Goal: Task Accomplishment & Management: Manage account settings

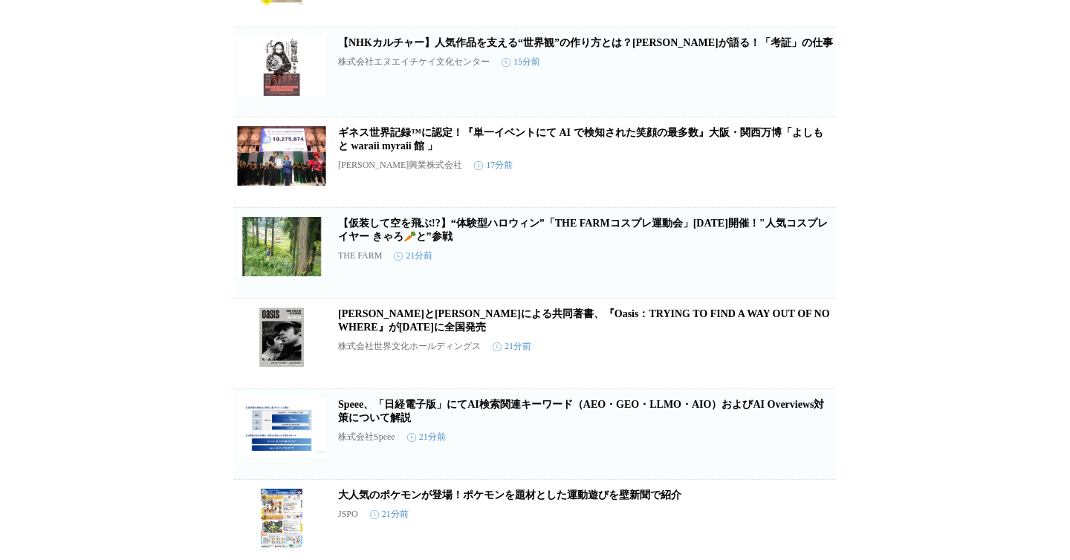
scroll to position [415, 0]
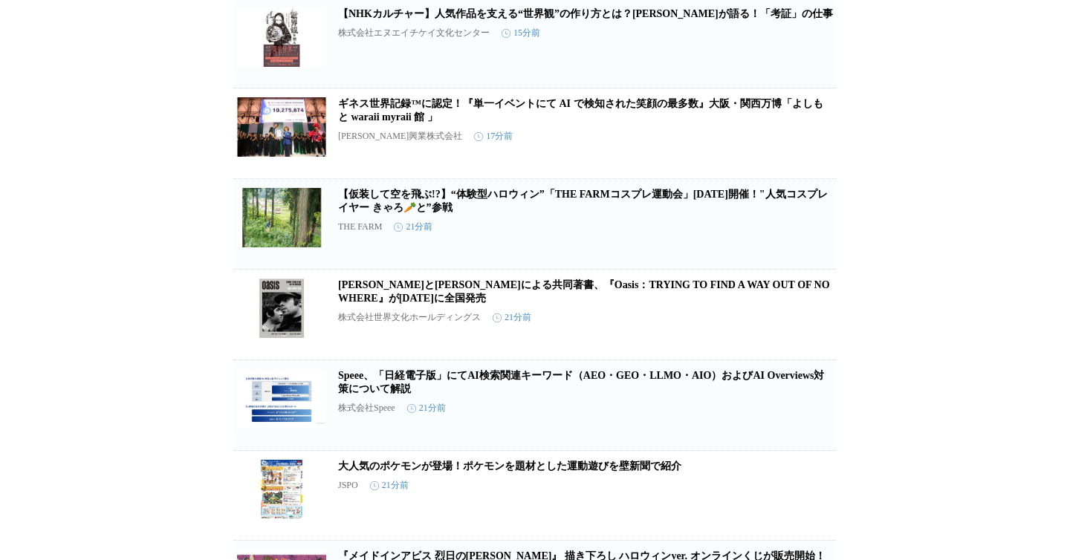
click at [758, 239] on icon "button" at bounding box center [758, 230] width 18 height 18
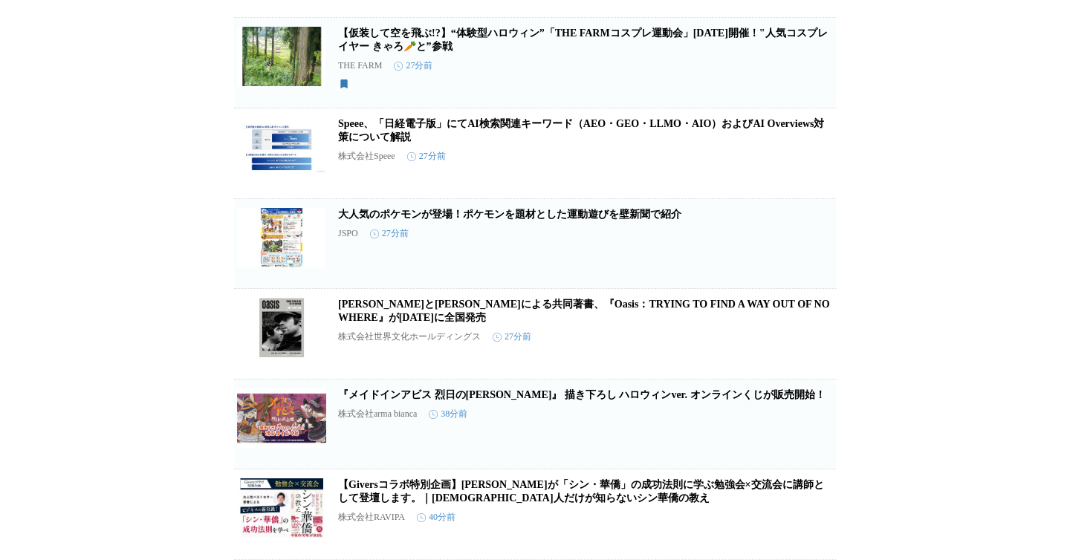
scroll to position [0, 0]
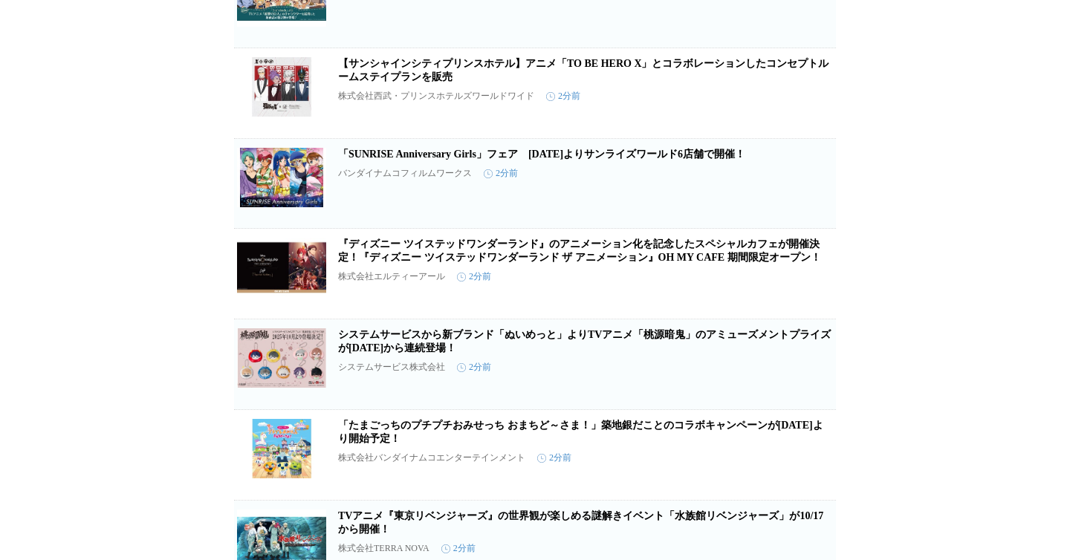
scroll to position [230, 0]
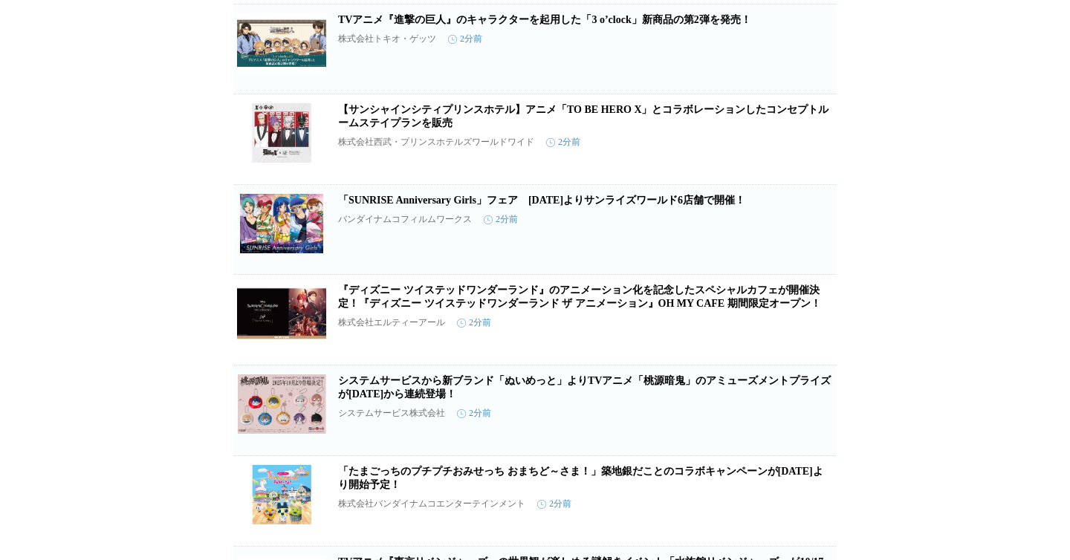
click at [654, 25] on link "TVアニメ『進撃の巨人』のキャラクターを起用した「3 o’clock」新商品の第2弾を発売！" at bounding box center [544, 19] width 413 height 11
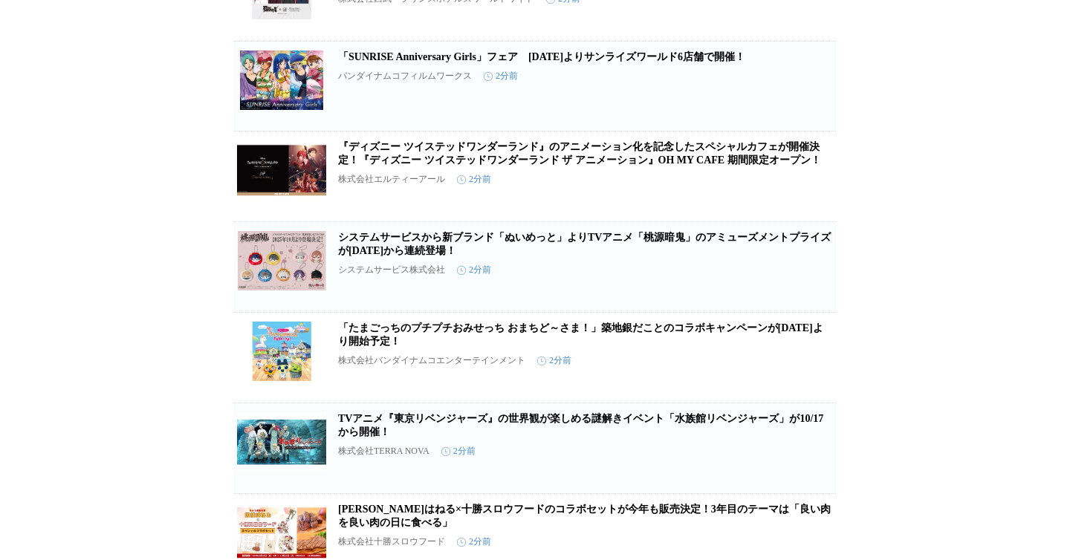
scroll to position [423, 0]
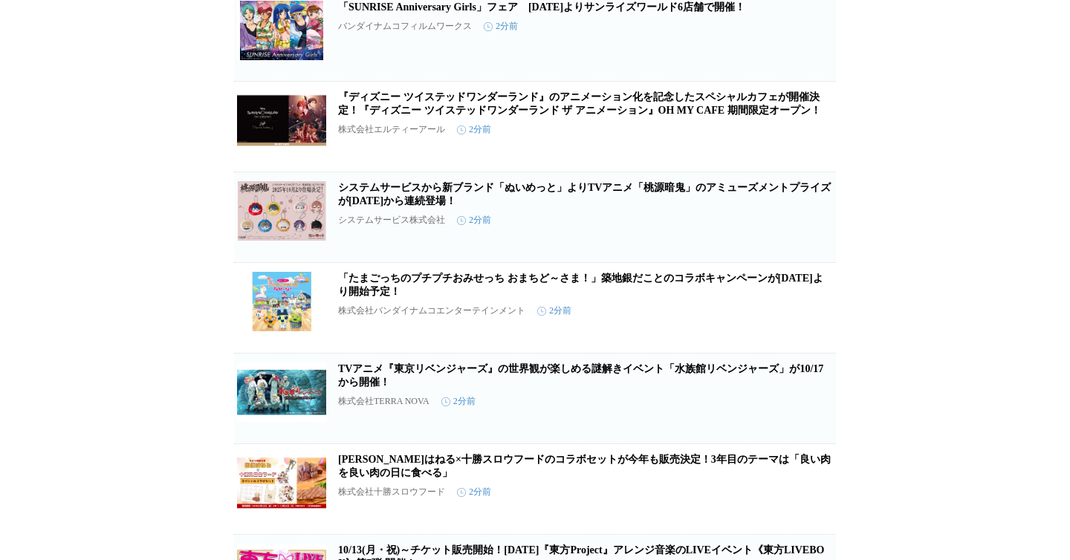
click at [761, 155] on span "保存する" at bounding box center [758, 150] width 30 height 10
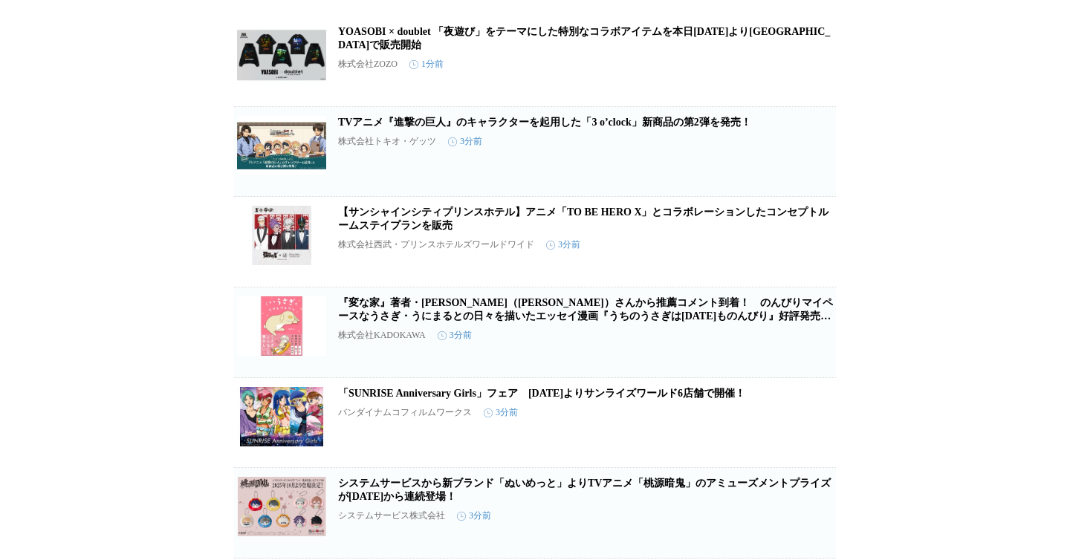
scroll to position [0, 0]
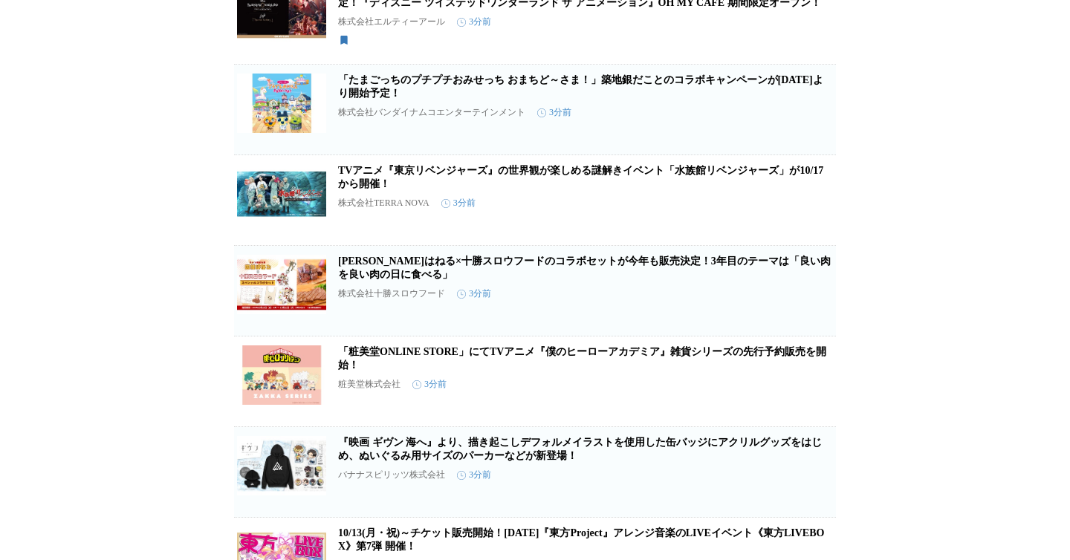
scroll to position [885, 0]
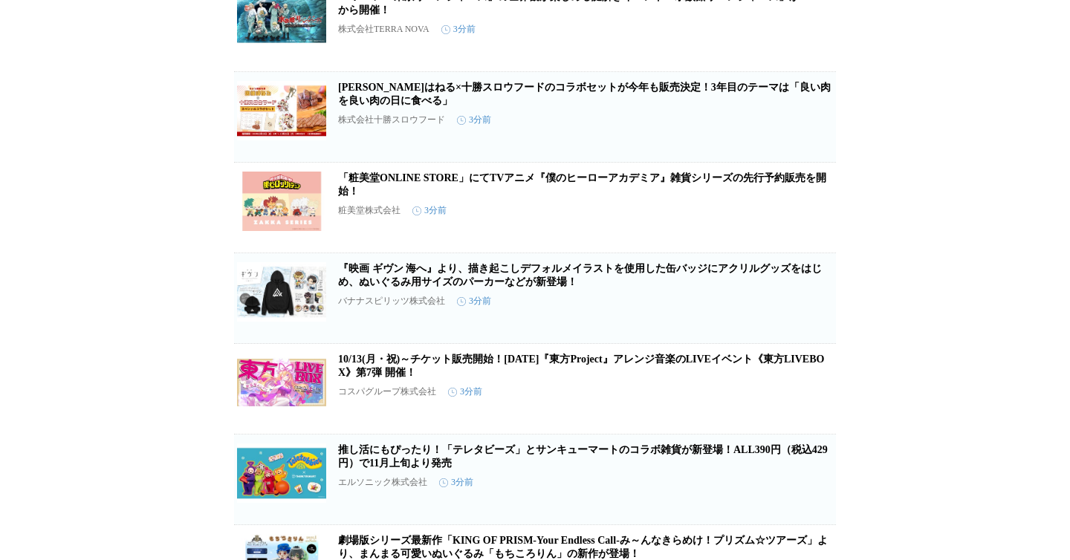
click at [754, 221] on icon "button" at bounding box center [758, 213] width 10 height 13
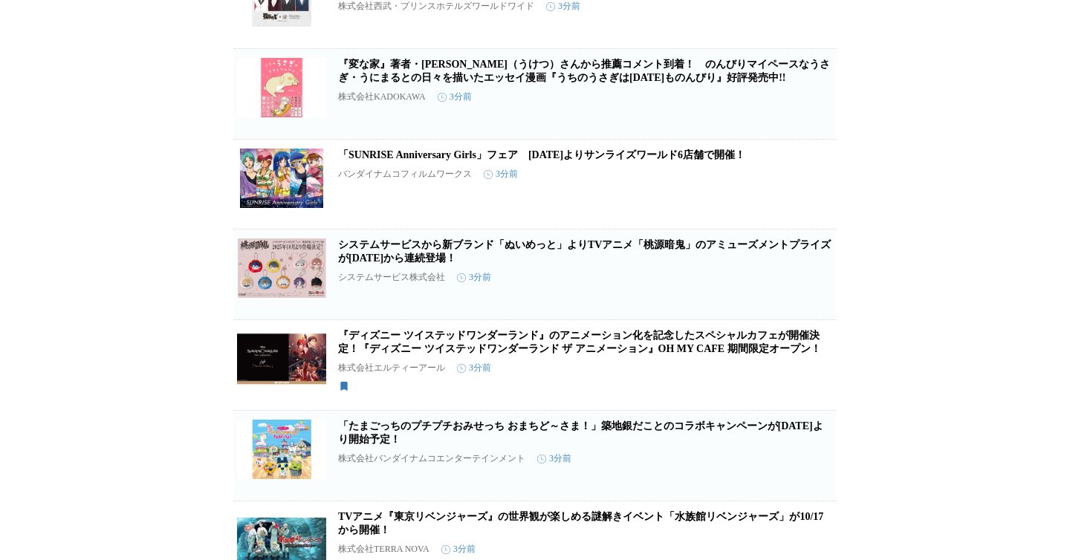
scroll to position [0, 0]
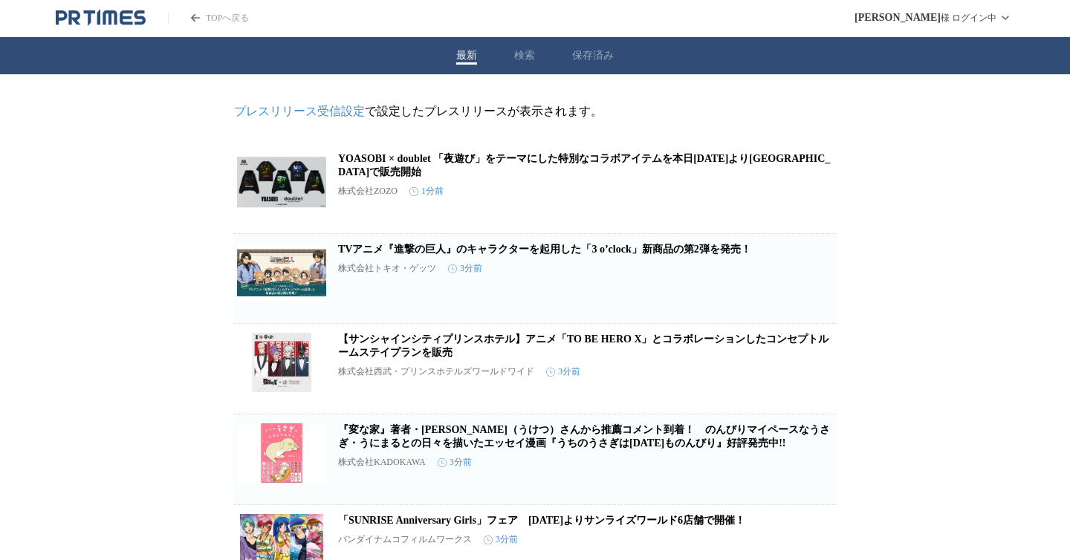
click at [589, 50] on button "保存済み" at bounding box center [593, 55] width 42 height 13
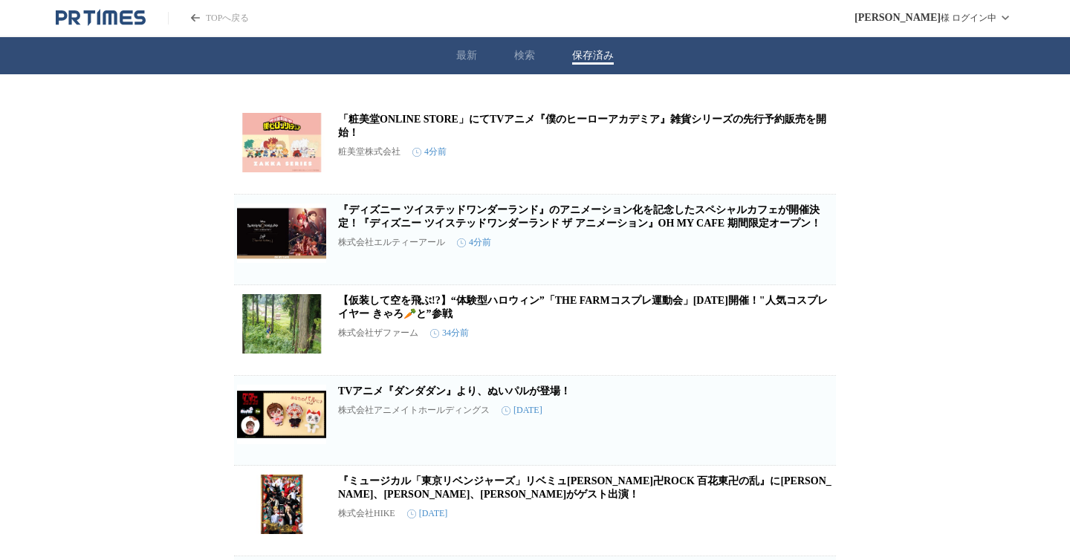
scroll to position [293, 0]
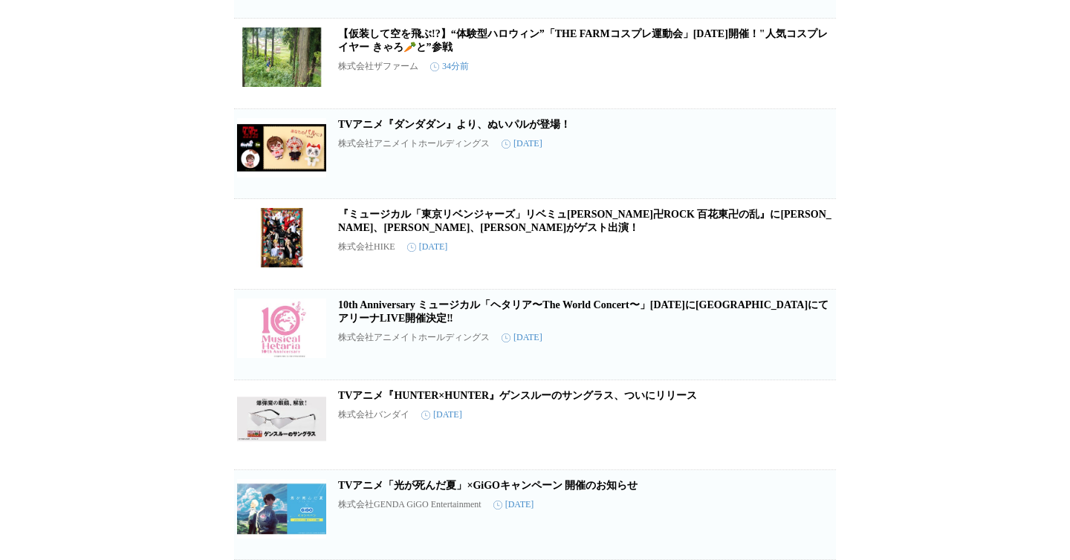
click at [795, 531] on button "保存を解除" at bounding box center [812, 536] width 48 height 48
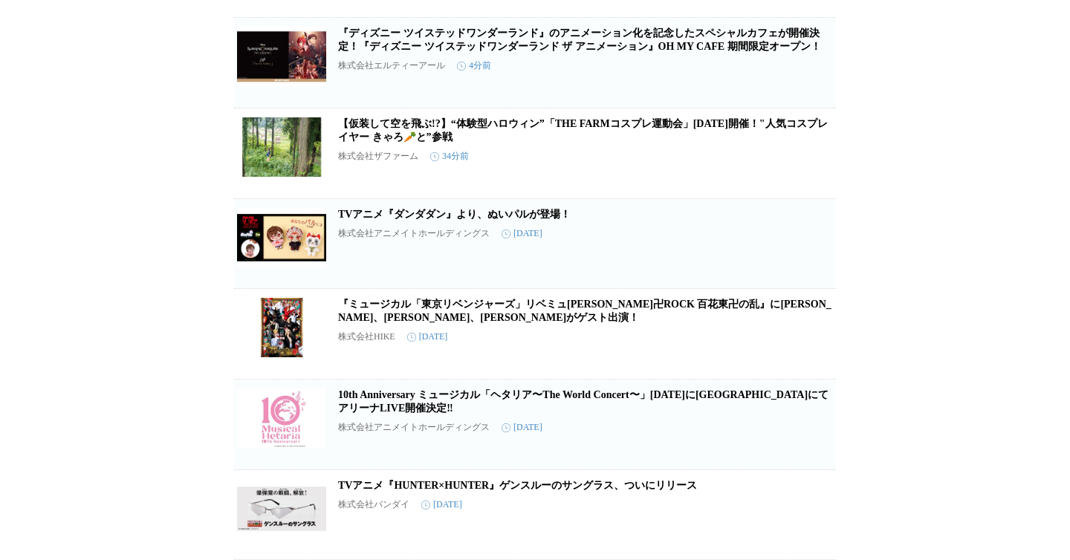
click at [795, 531] on button "保存を解除" at bounding box center [812, 536] width 48 height 48
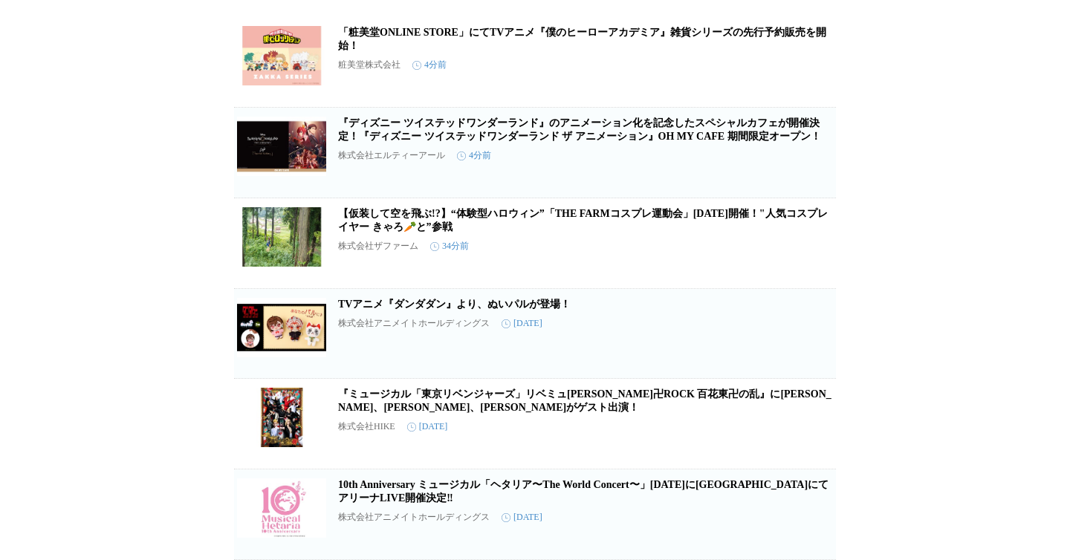
click at [795, 531] on button "保存を解除" at bounding box center [812, 536] width 48 height 48
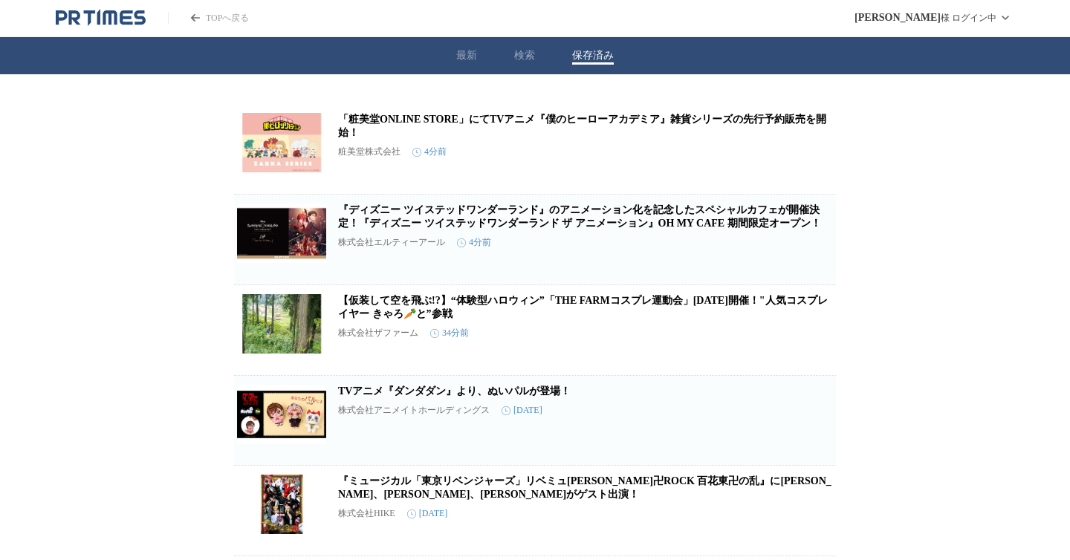
click at [795, 531] on button "保存を解除" at bounding box center [812, 532] width 48 height 48
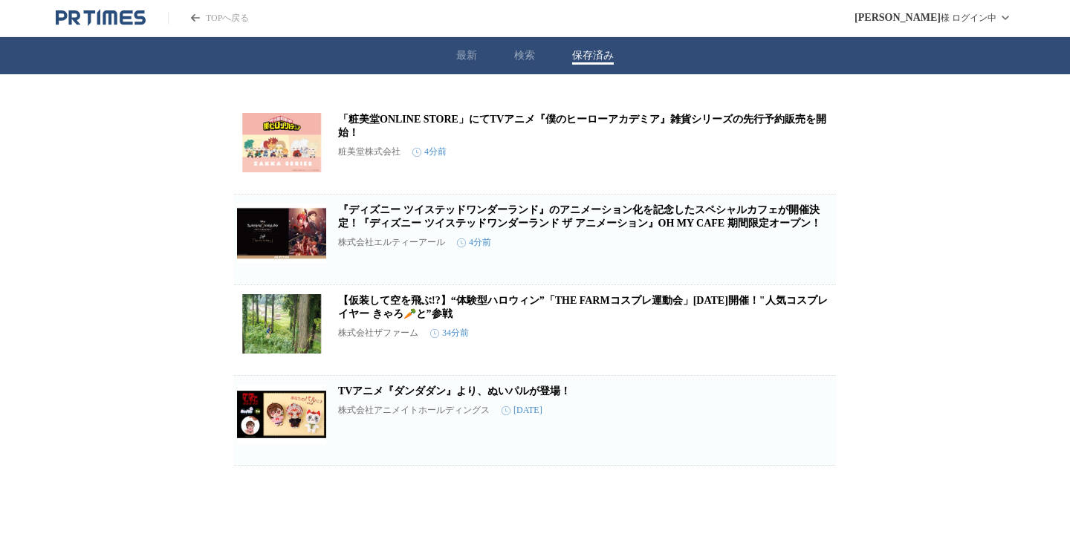
click at [795, 466] on html "TOPへ戻る 木村 憲 様 ログイン中 最新 検索 保存済み 「粧美堂ONLINE STORE」にてTVアニメ『僕のヒーローアカデミア』雑貨シリーズの先行予約…" at bounding box center [535, 233] width 1070 height 466
click at [813, 449] on span "保存を解除" at bounding box center [811, 443] width 37 height 10
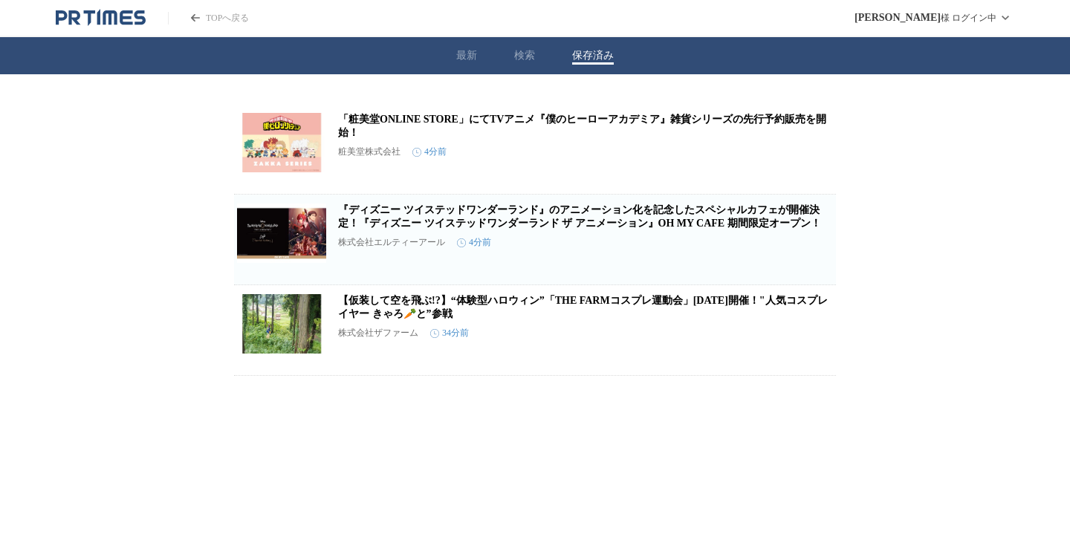
click at [722, 229] on link "『ディズニー ツイステッドワンダーランド』のアニメーション化を記念したスペシャルカフェが開催決定！『ディズニー ツイステッドワンダーランド ザ アニメーション…" at bounding box center [579, 216] width 483 height 25
